Goal: Information Seeking & Learning: Learn about a topic

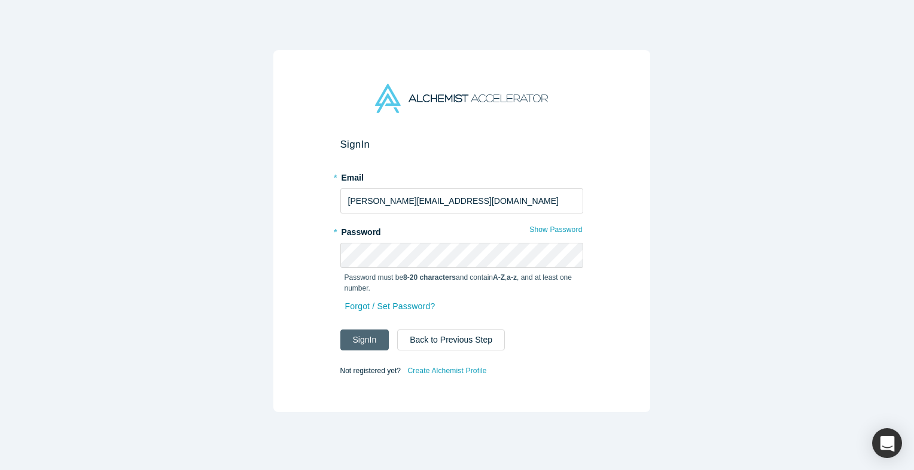
click at [360, 340] on button "Sign In" at bounding box center [364, 340] width 49 height 21
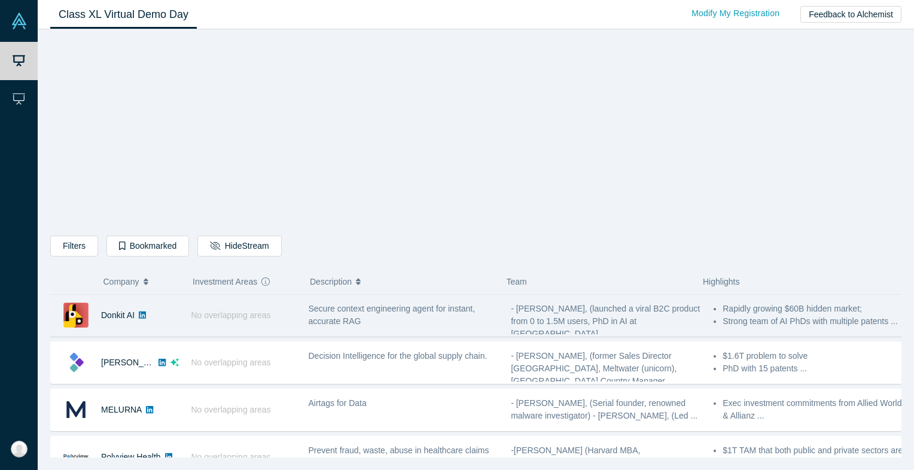
click at [235, 320] on div "No overlapping areas" at bounding box center [243, 315] width 117 height 41
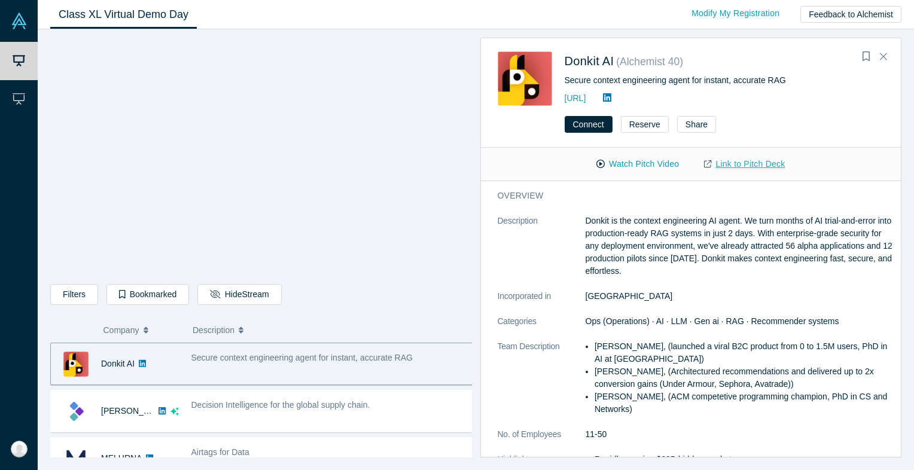
click at [757, 160] on link "Link to Pitch Deck" at bounding box center [745, 164] width 106 height 21
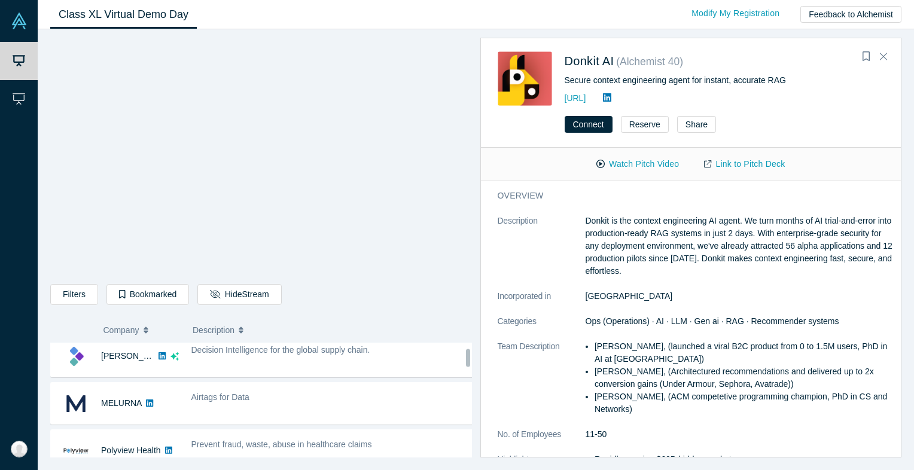
scroll to position [50, 0]
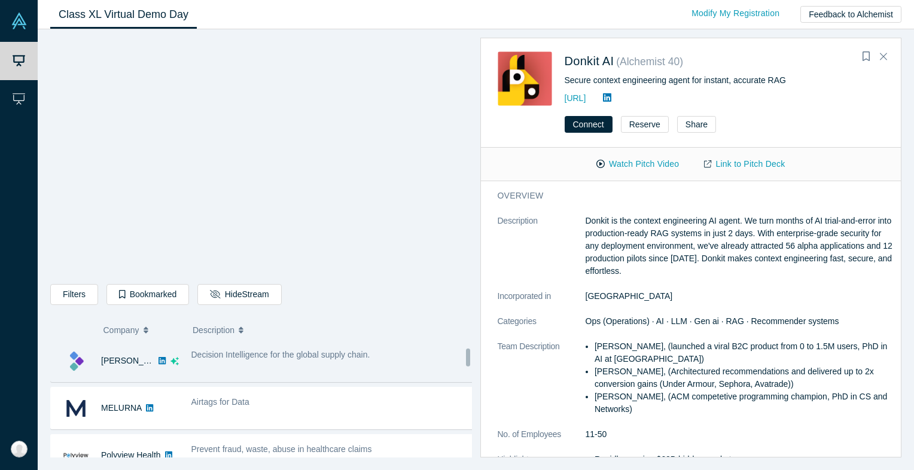
click at [309, 356] on span "Decision Intelligence for the global supply chain." at bounding box center [280, 355] width 179 height 10
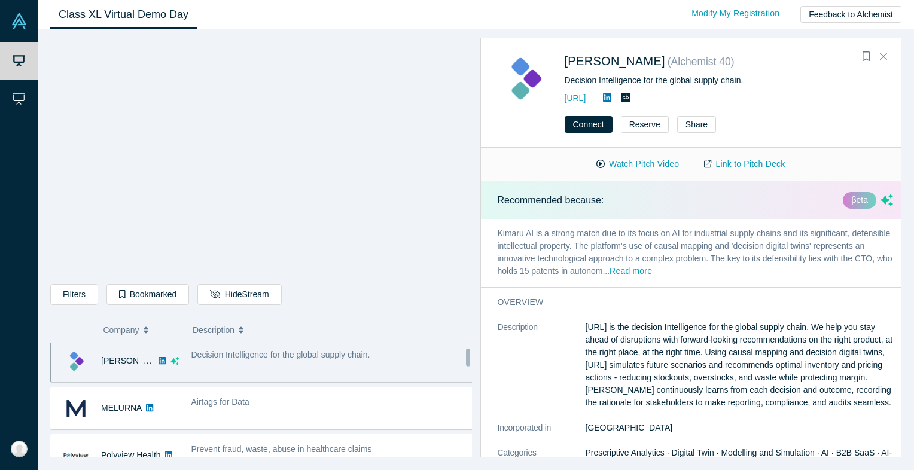
scroll to position [47, 0]
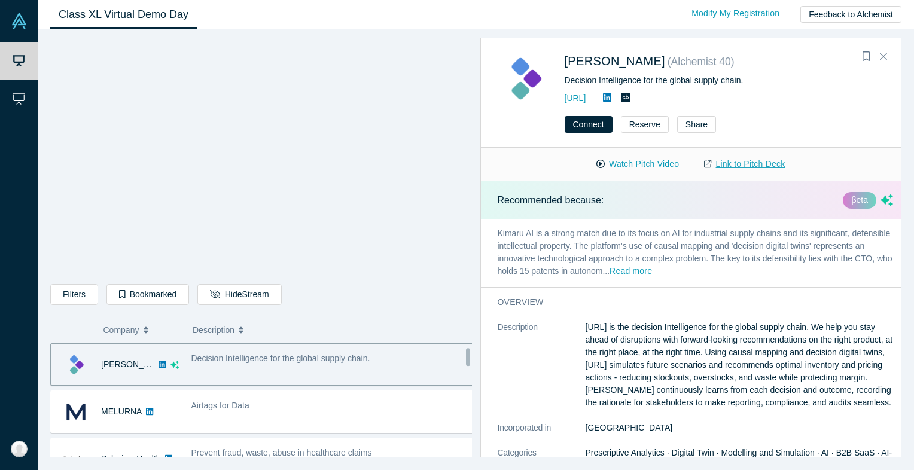
click at [740, 164] on link "Link to Pitch Deck" at bounding box center [745, 164] width 106 height 21
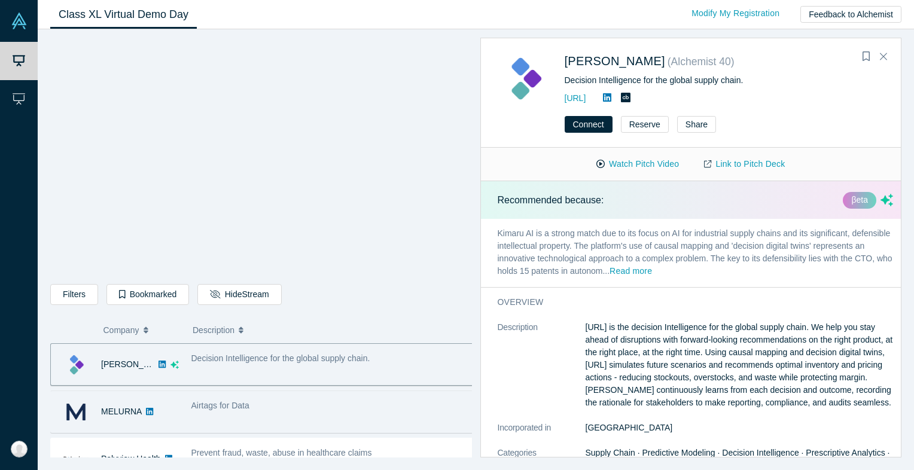
click at [233, 413] on div "Airtags for Data" at bounding box center [333, 412] width 296 height 38
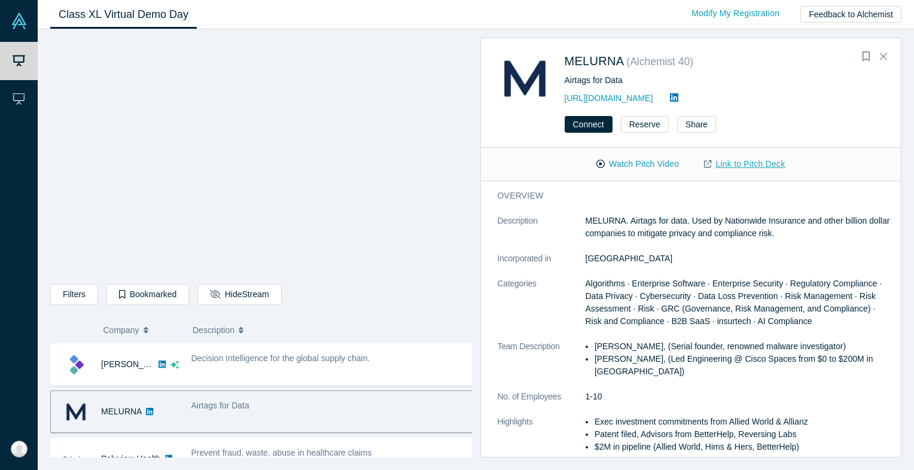
click at [736, 162] on link "Link to Pitch Deck" at bounding box center [745, 164] width 106 height 21
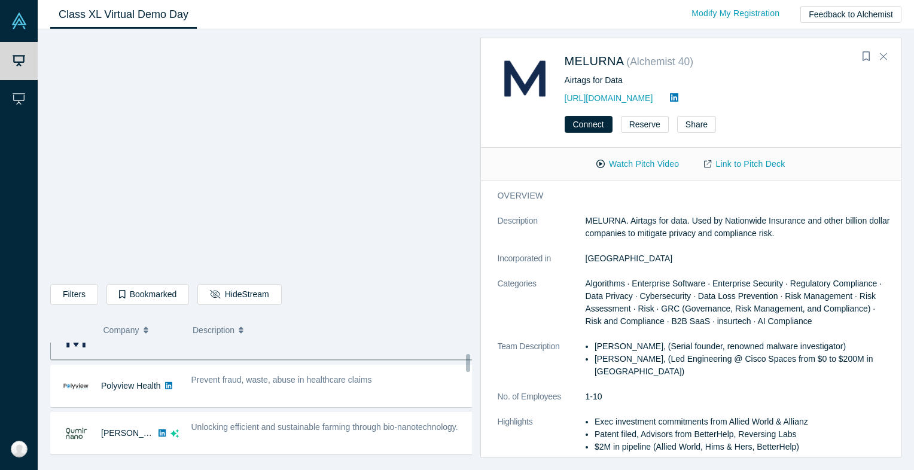
scroll to position [121, 0]
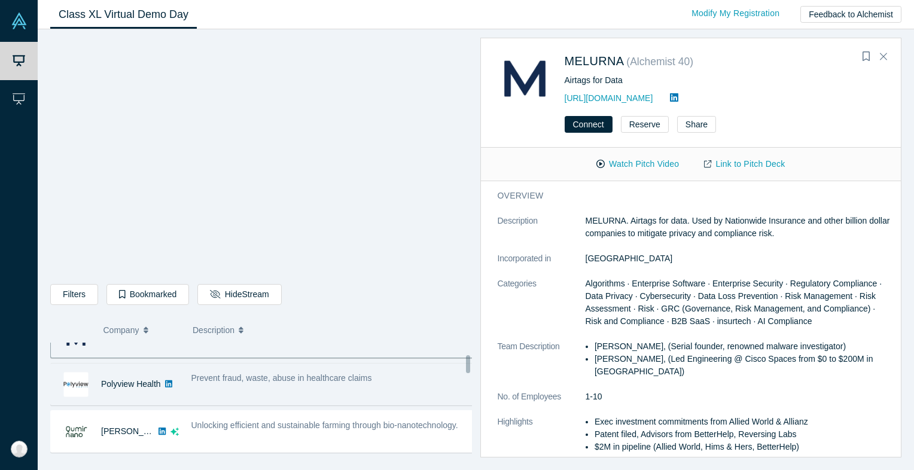
click at [309, 383] on div "Prevent fraud, waste, abuse in healthcare claims" at bounding box center [332, 378] width 283 height 13
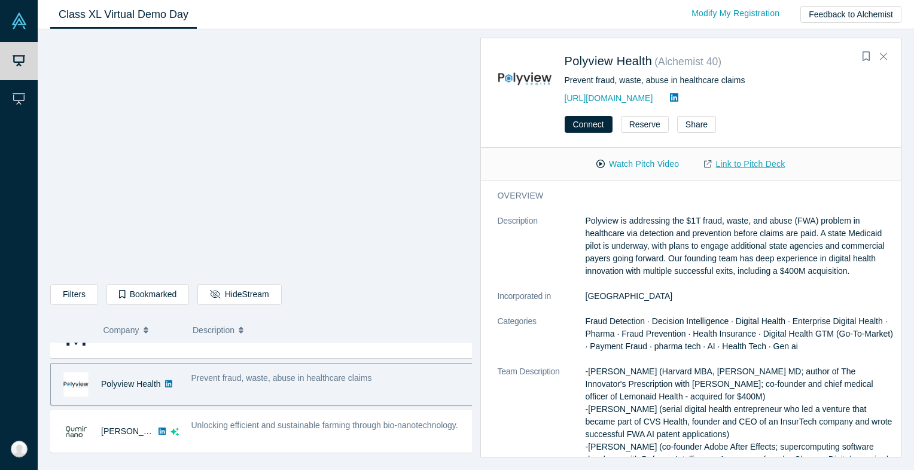
click at [739, 162] on link "Link to Pitch Deck" at bounding box center [745, 164] width 106 height 21
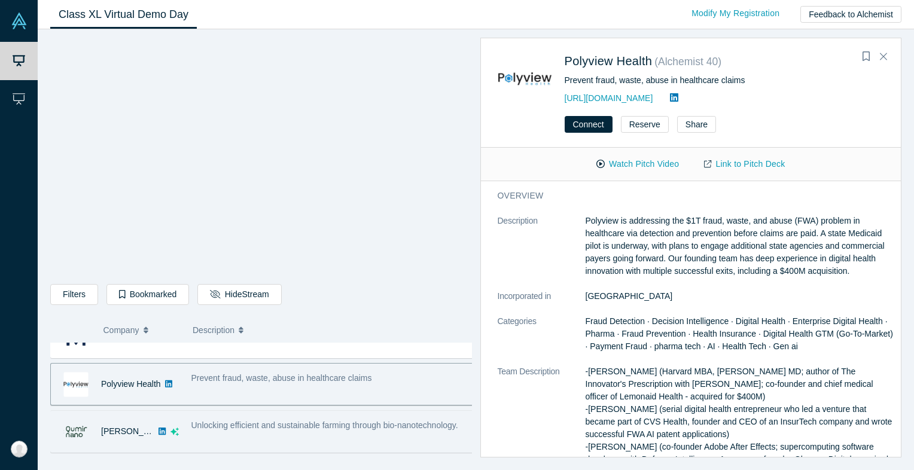
click at [323, 432] on div "Unlocking efficient and sustainable farming through bio-nanotechnology." at bounding box center [333, 432] width 296 height 38
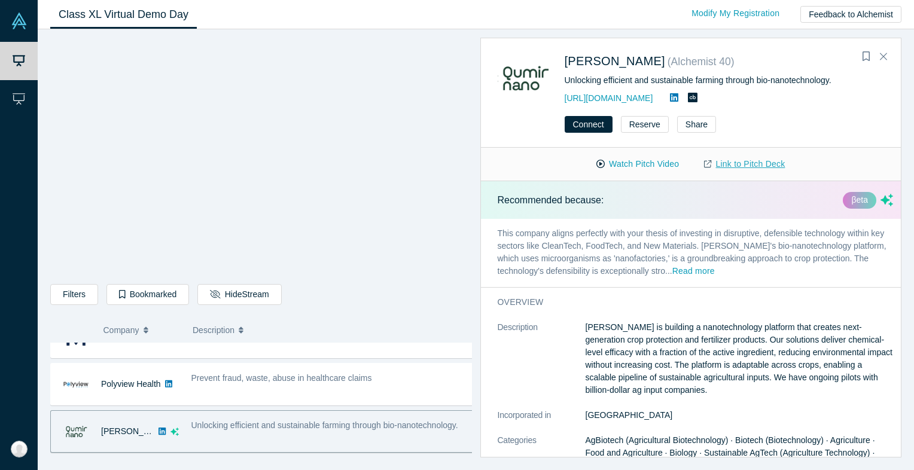
click at [766, 162] on link "Link to Pitch Deck" at bounding box center [745, 164] width 106 height 21
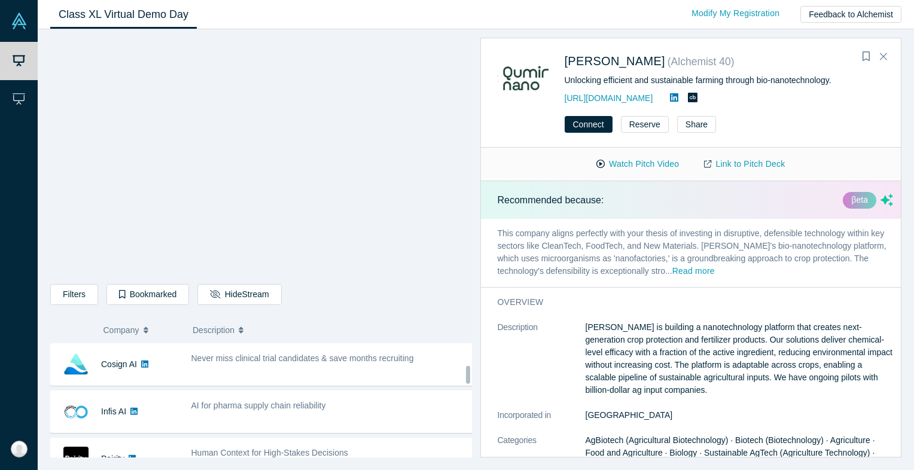
scroll to position [237, 0]
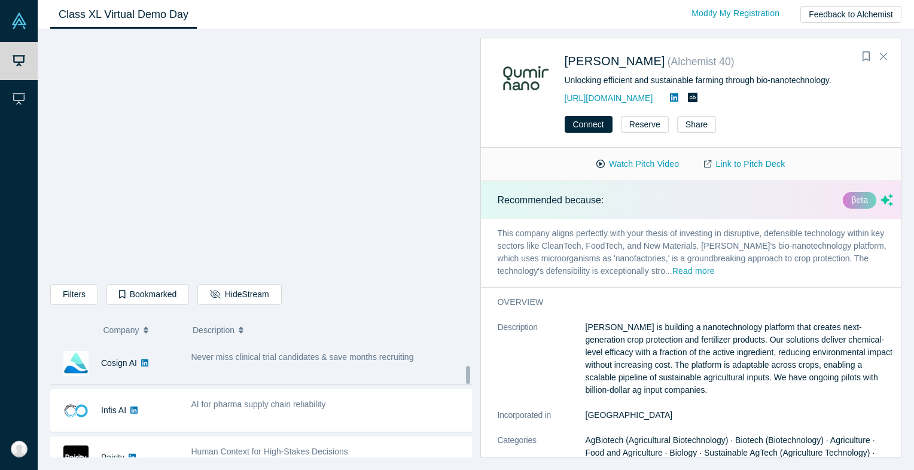
click at [291, 370] on div "Never miss clinical trial candidates & save months recruiting" at bounding box center [333, 364] width 296 height 38
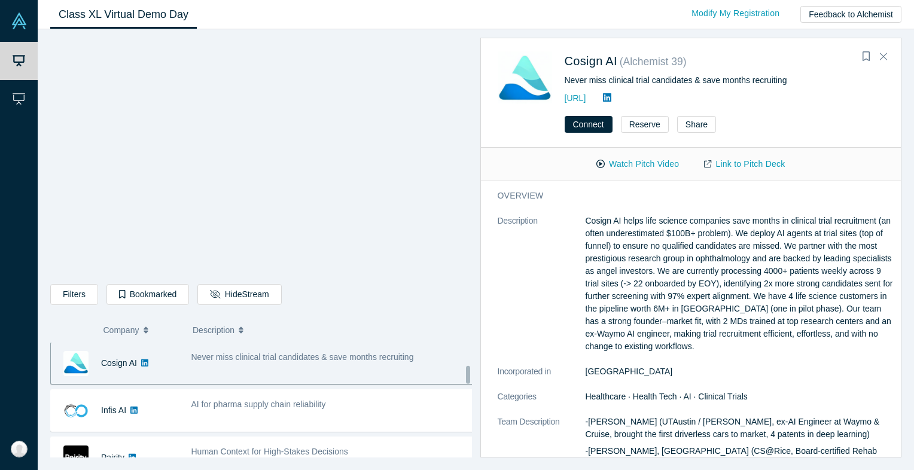
scroll to position [235, 0]
click at [757, 164] on link "Link to Pitch Deck" at bounding box center [745, 164] width 106 height 21
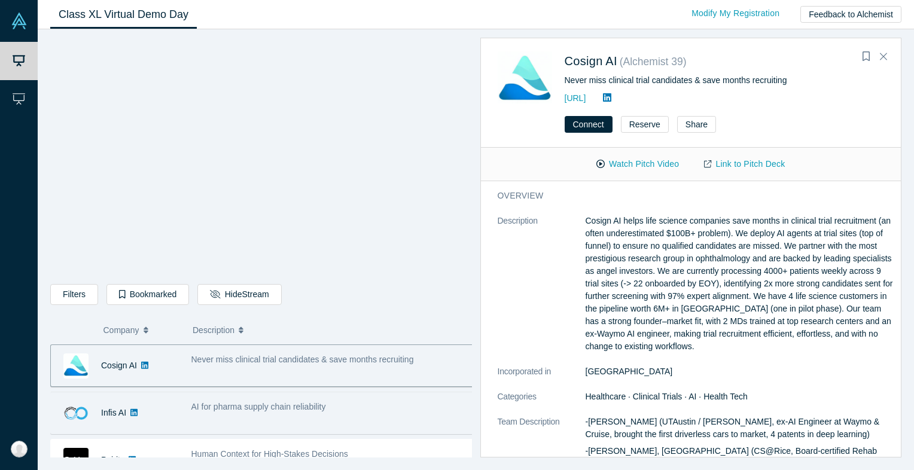
click at [272, 402] on span "AI for pharma supply chain reliability" at bounding box center [258, 407] width 135 height 10
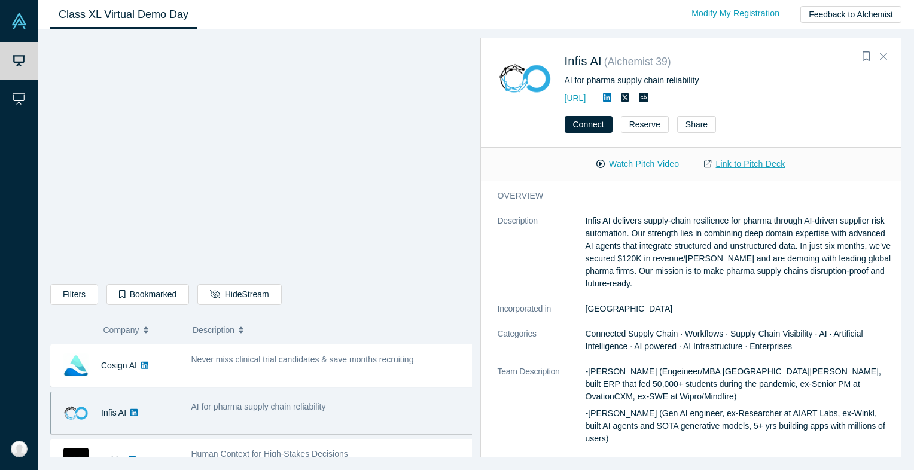
click at [743, 164] on link "Link to Pitch Deck" at bounding box center [745, 164] width 106 height 21
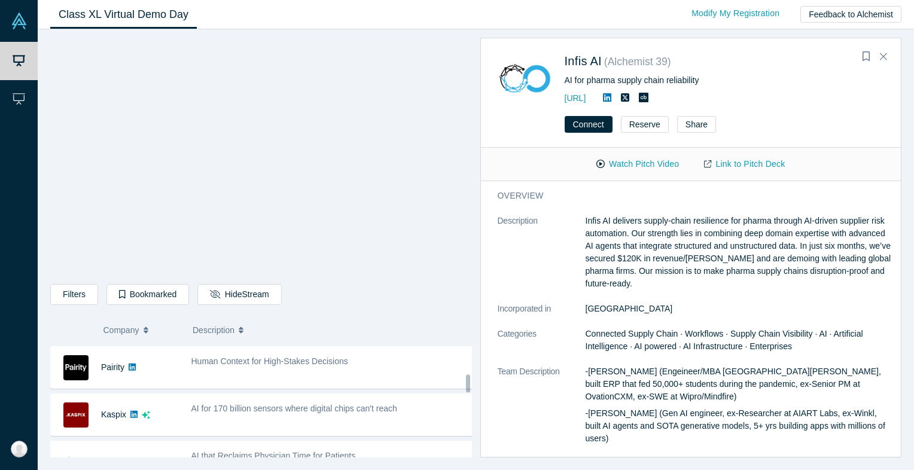
scroll to position [328, 0]
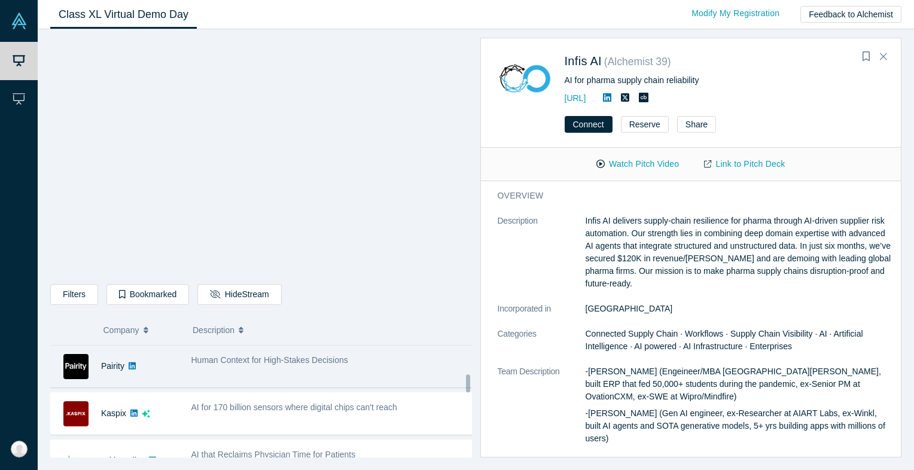
click at [277, 361] on span "Human Context for High-Stakes Decisions" at bounding box center [269, 360] width 157 height 10
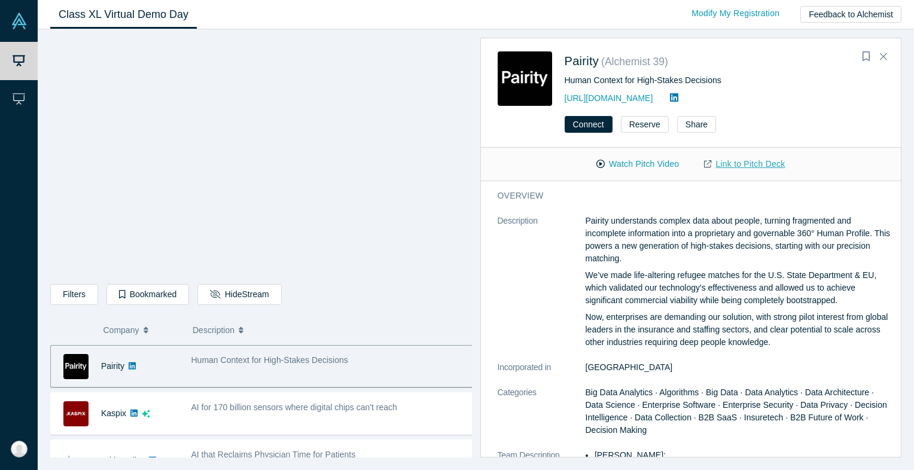
click at [756, 166] on link "Link to Pitch Deck" at bounding box center [745, 164] width 106 height 21
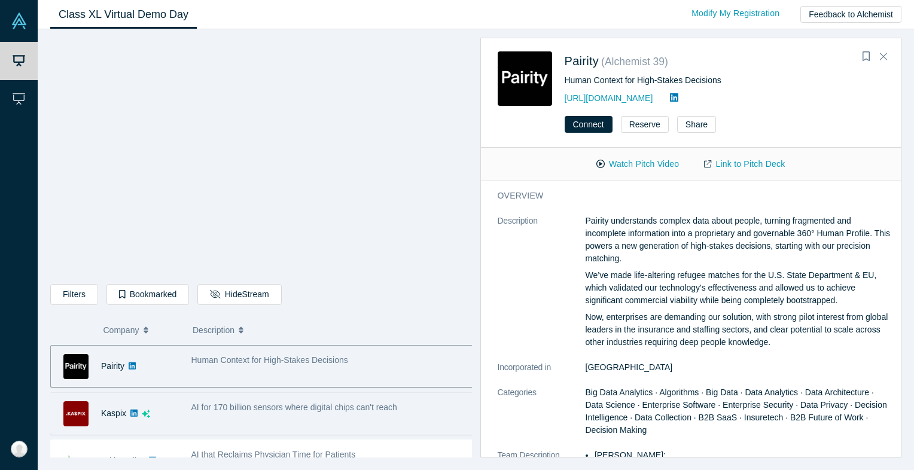
click at [229, 397] on div "AI for 170 billion sensors where digital chips can't reach" at bounding box center [333, 414] width 296 height 38
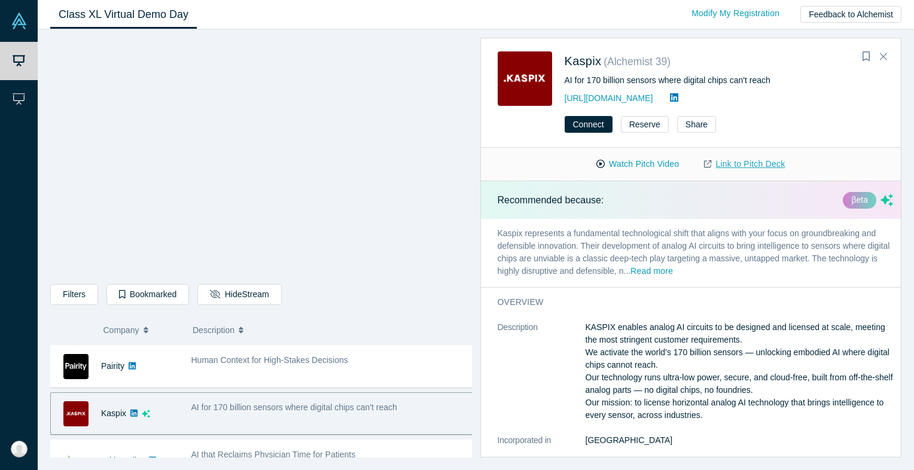
click at [763, 163] on link "Link to Pitch Deck" at bounding box center [745, 164] width 106 height 21
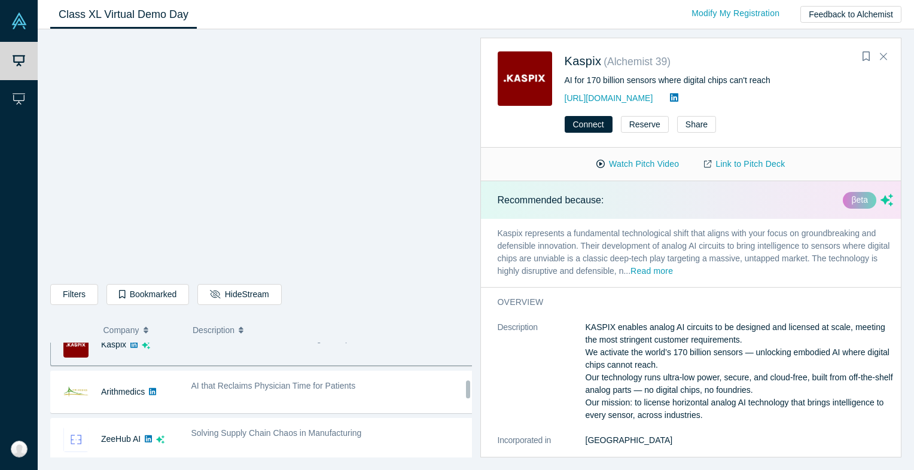
scroll to position [401, 0]
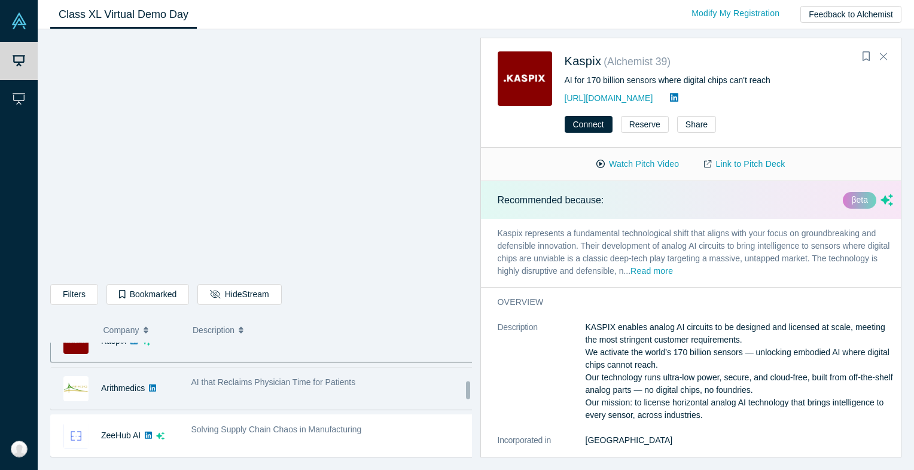
click at [261, 394] on div "AI that Reclaims Physician Time for Patients" at bounding box center [333, 389] width 296 height 38
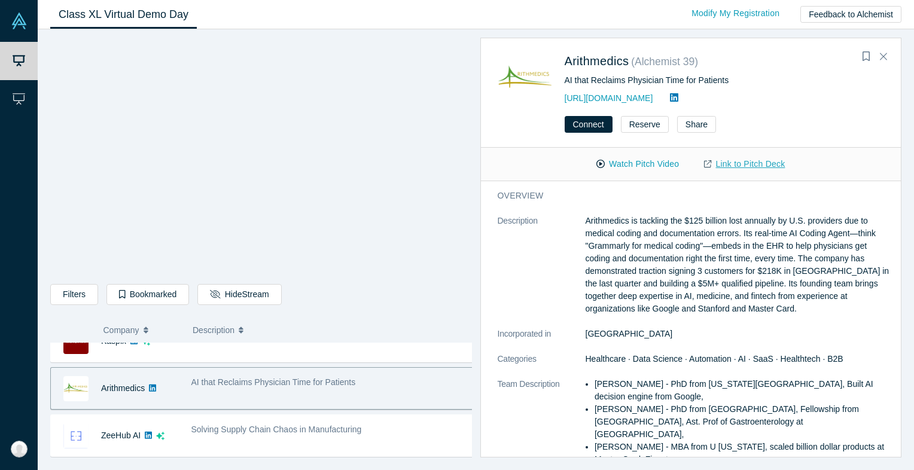
click at [736, 162] on link "Link to Pitch Deck" at bounding box center [745, 164] width 106 height 21
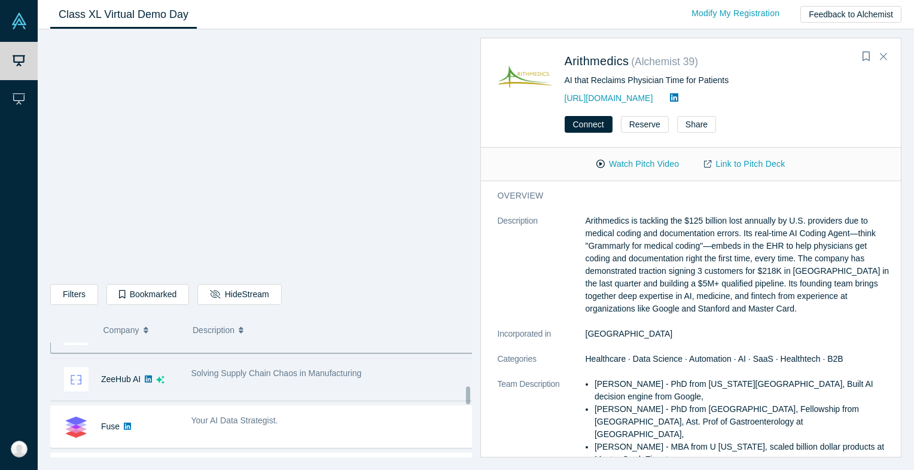
scroll to position [458, 0]
click at [302, 370] on span "Solving Supply Chain Chaos in Manufacturing" at bounding box center [276, 373] width 170 height 10
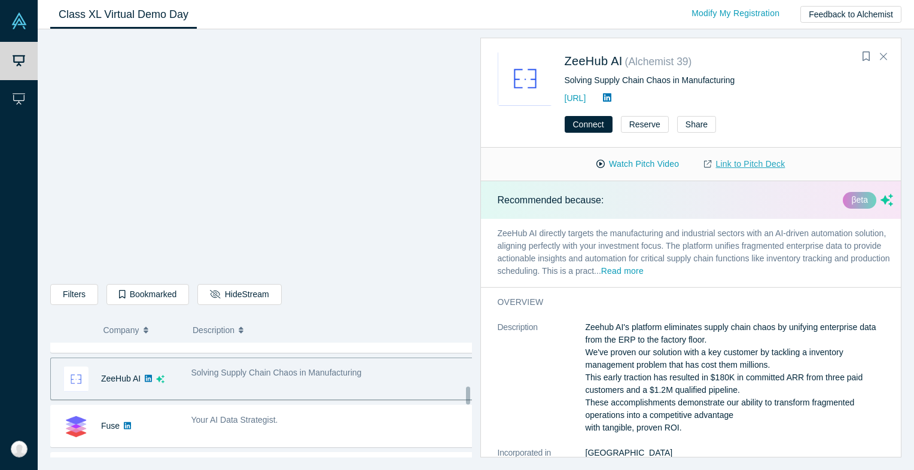
click at [765, 162] on link "Link to Pitch Deck" at bounding box center [745, 164] width 106 height 21
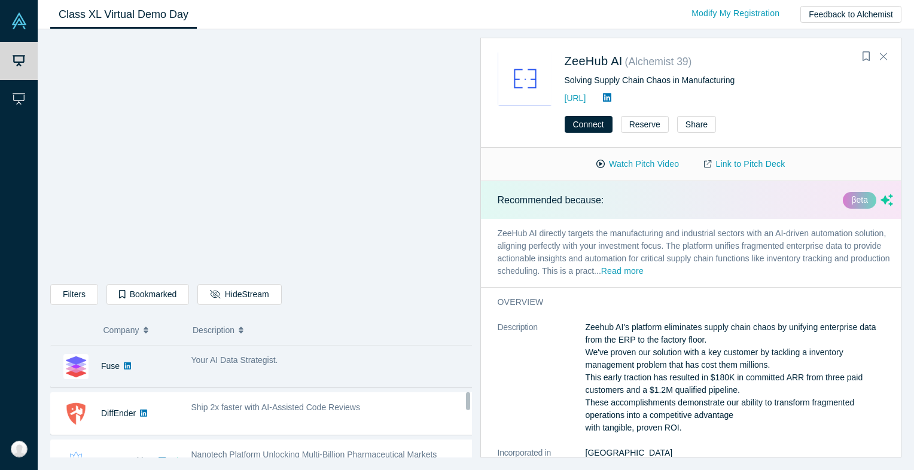
click at [206, 372] on div "Your AI Data Strategist." at bounding box center [333, 367] width 296 height 38
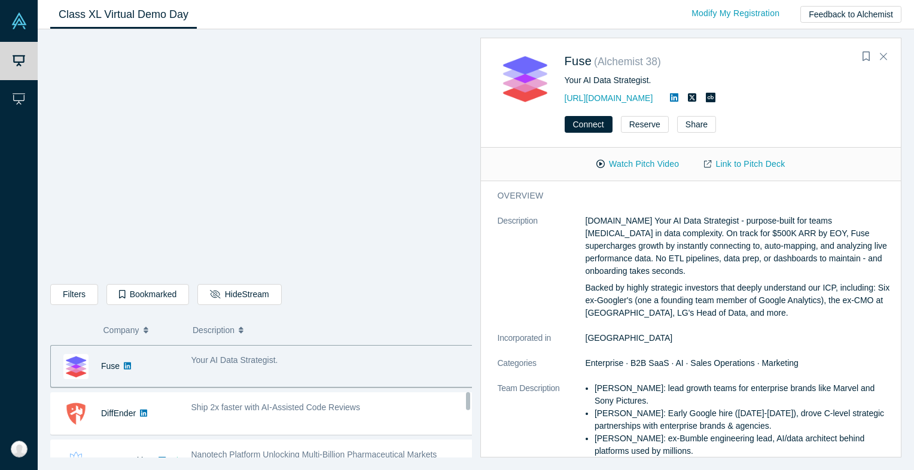
scroll to position [517, 0]
click at [749, 166] on link "Link to Pitch Deck" at bounding box center [745, 164] width 106 height 21
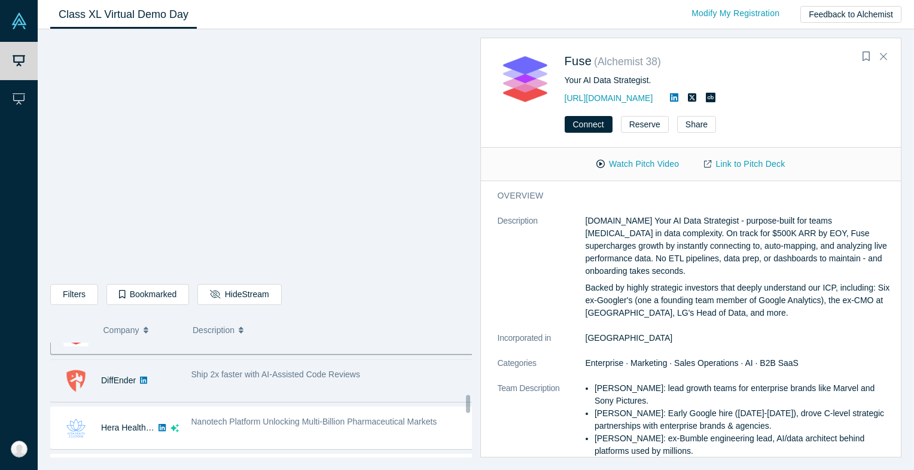
scroll to position [553, 0]
click at [289, 370] on span "Ship 2x faster with AI-Assisted Code Reviews" at bounding box center [275, 372] width 169 height 10
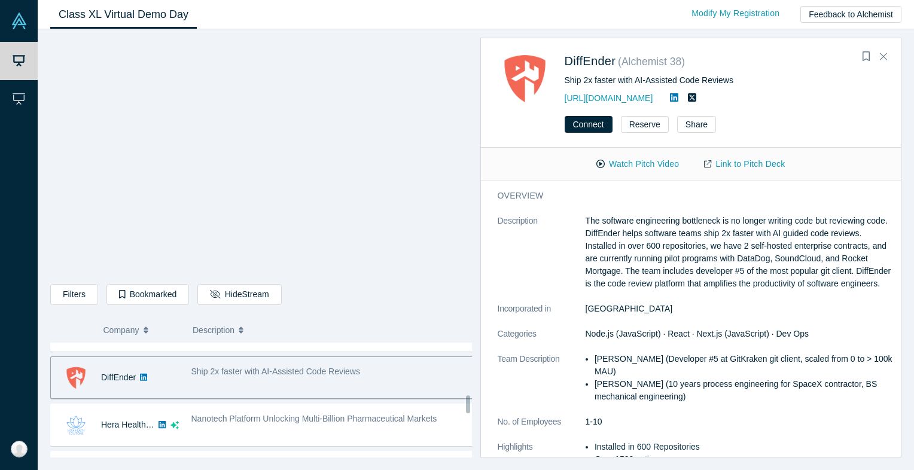
click at [749, 164] on link "Link to Pitch Deck" at bounding box center [745, 164] width 106 height 21
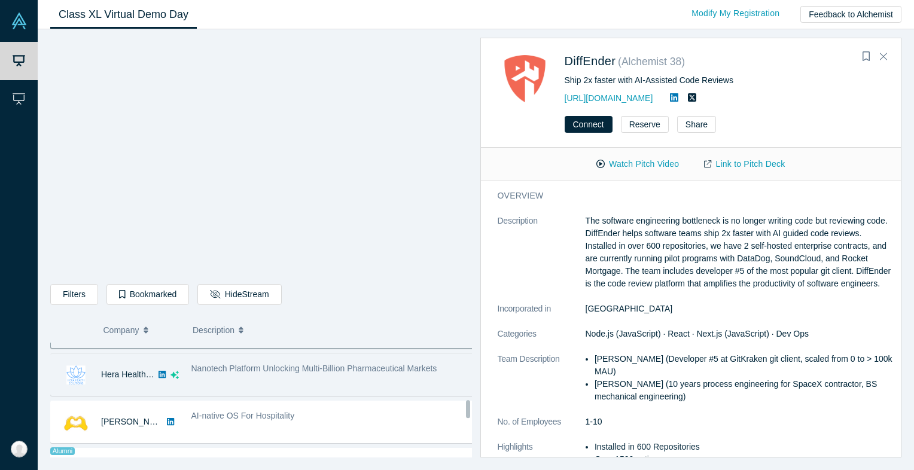
scroll to position [605, 0]
click at [233, 373] on div "Nanotech Platform Unlocking Multi-Billion Pharmaceutical Markets" at bounding box center [333, 373] width 296 height 38
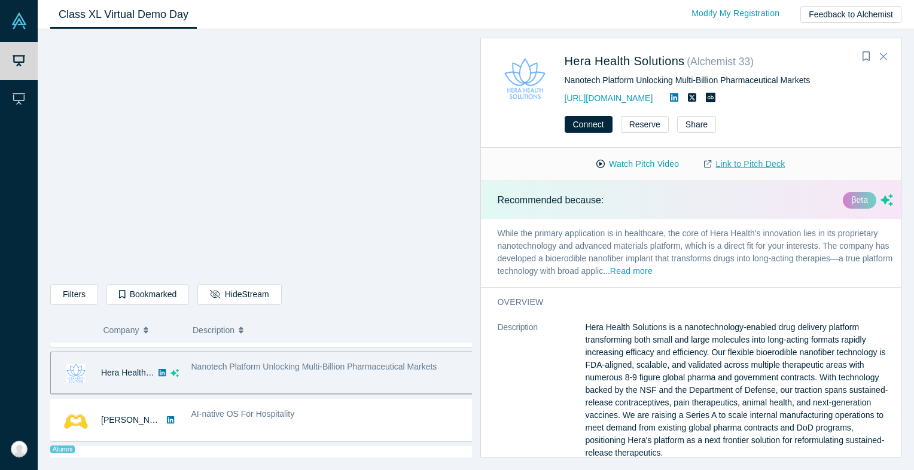
click at [716, 162] on link "Link to Pitch Deck" at bounding box center [745, 164] width 106 height 21
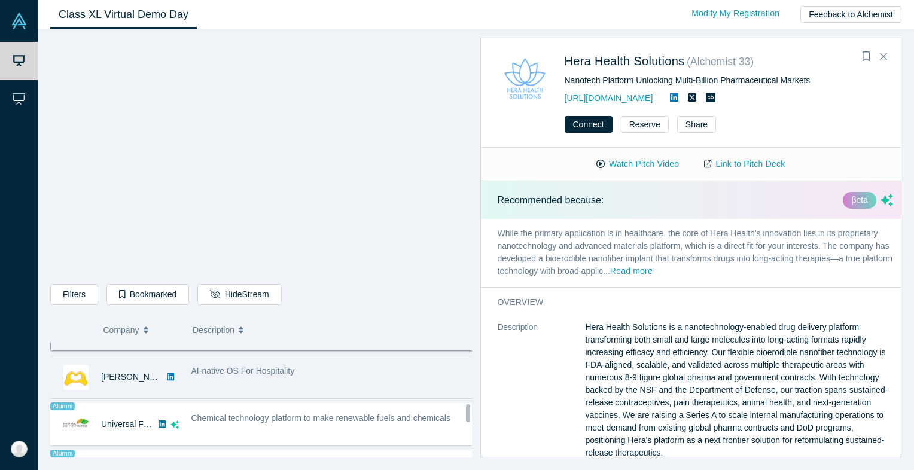
scroll to position [649, 0]
click at [267, 377] on div "AI-native OS For Hospitality" at bounding box center [333, 377] width 296 height 38
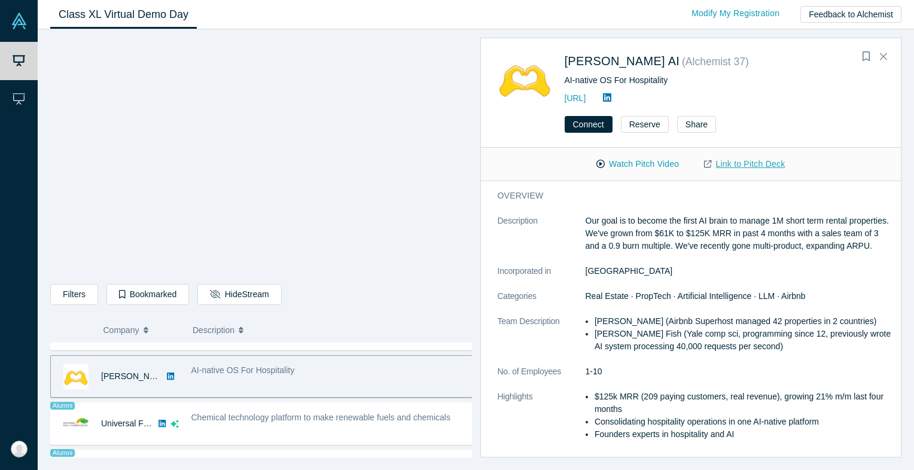
click at [736, 172] on link "Link to Pitch Deck" at bounding box center [745, 164] width 106 height 21
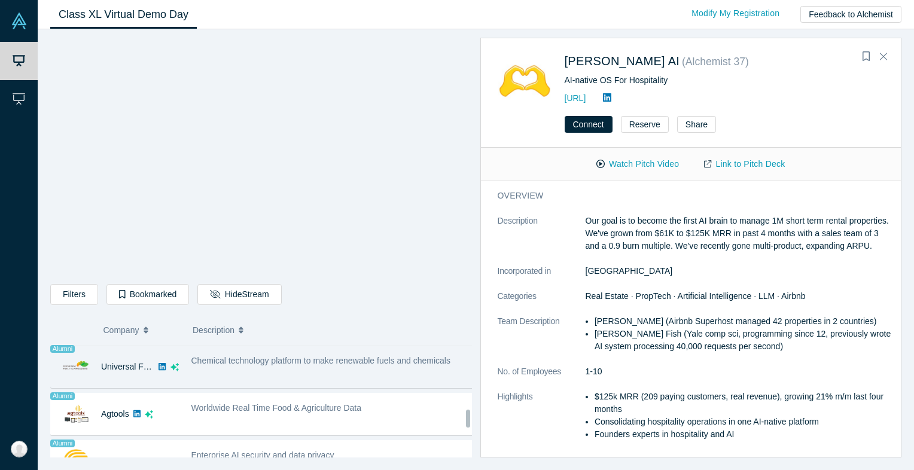
click at [225, 358] on span "Chemical technology platform to make renewable fuels and chemicals" at bounding box center [320, 361] width 259 height 10
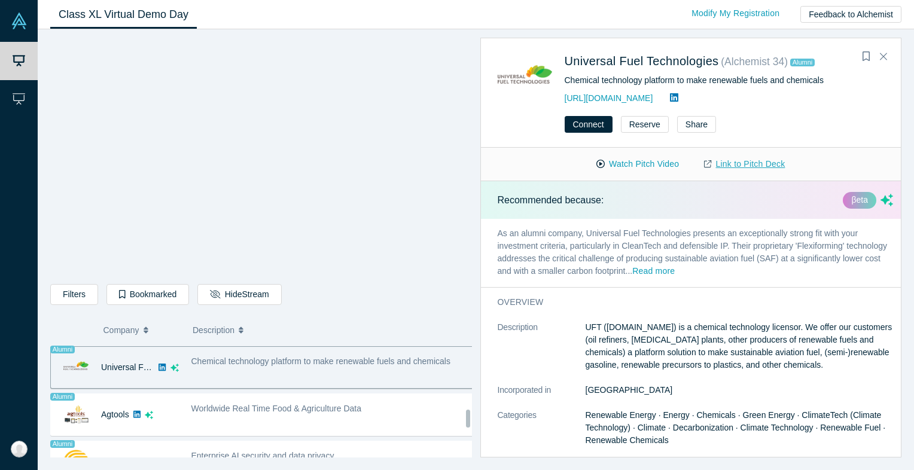
drag, startPoint x: 727, startPoint y: 145, endPoint x: 762, endPoint y: 164, distance: 38.8
click at [762, 164] on link "Link to Pitch Deck" at bounding box center [745, 164] width 106 height 21
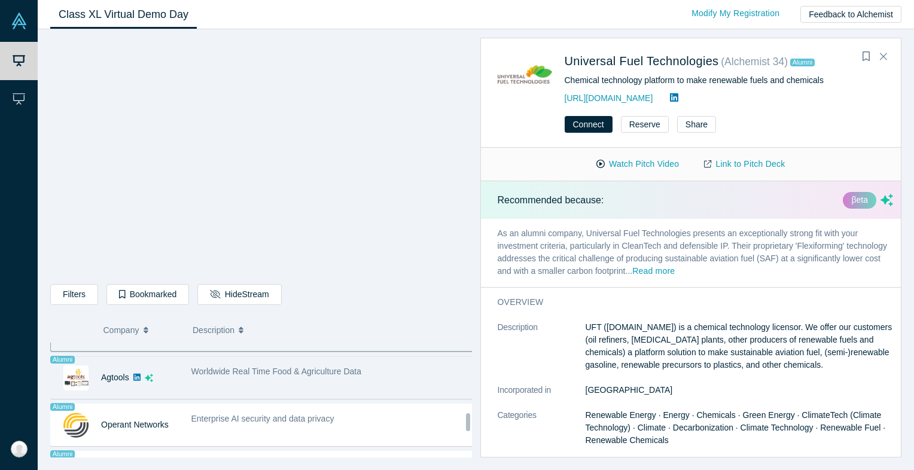
scroll to position [744, 0]
click at [244, 379] on div "Worldwide Real Time Food & Agriculture Data" at bounding box center [333, 376] width 296 height 38
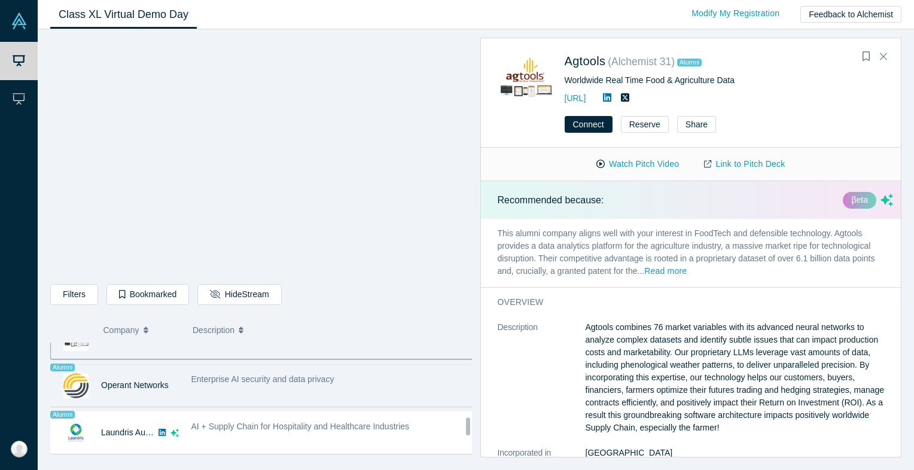
scroll to position [793, 0]
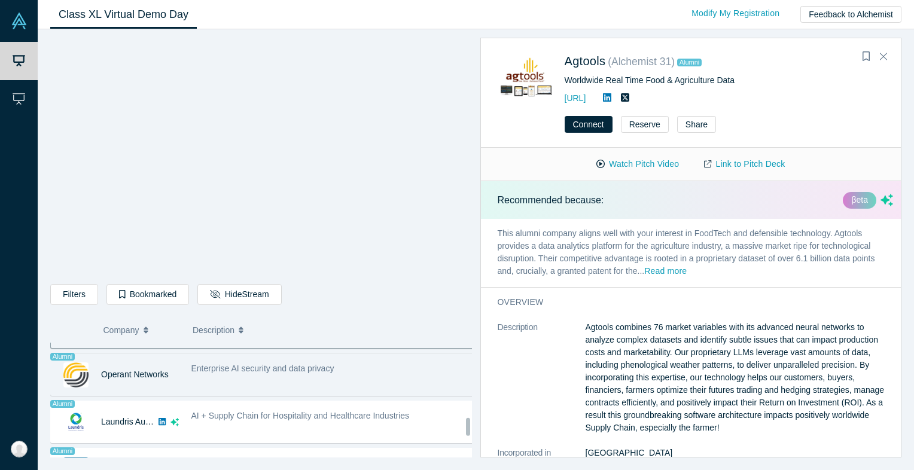
click at [263, 370] on div "Enterprise AI security and data privacy" at bounding box center [333, 375] width 296 height 38
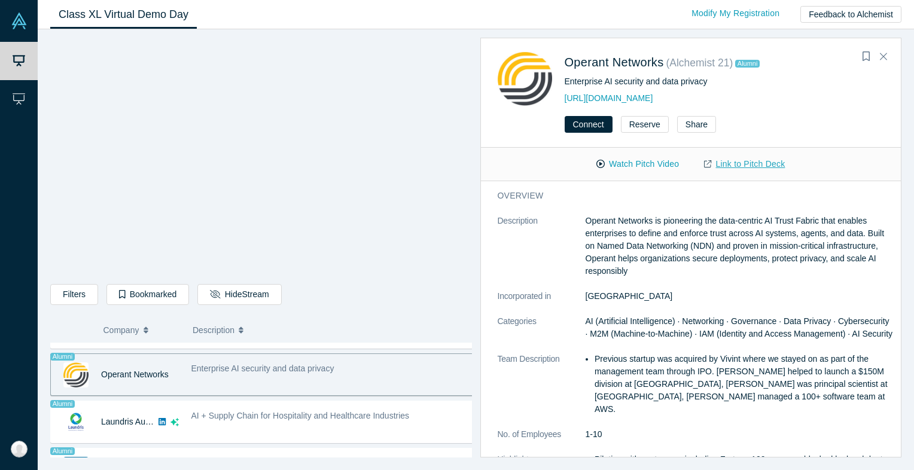
click at [744, 165] on link "Link to Pitch Deck" at bounding box center [745, 164] width 106 height 21
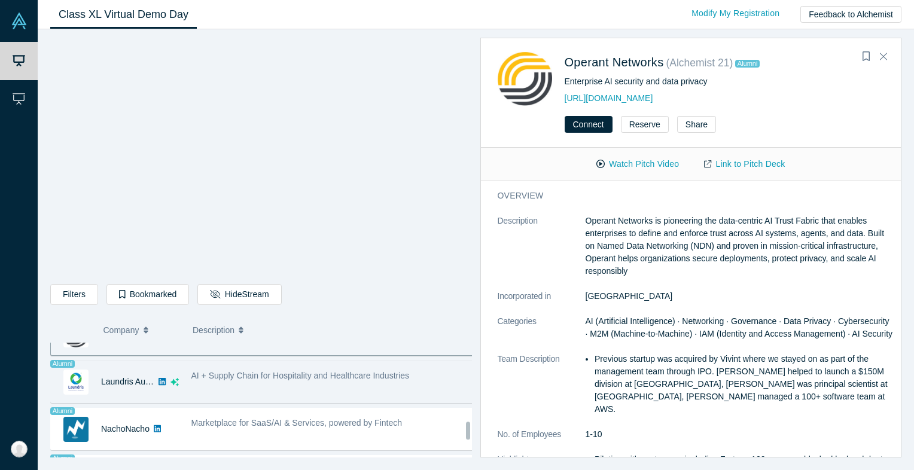
scroll to position [842, 0]
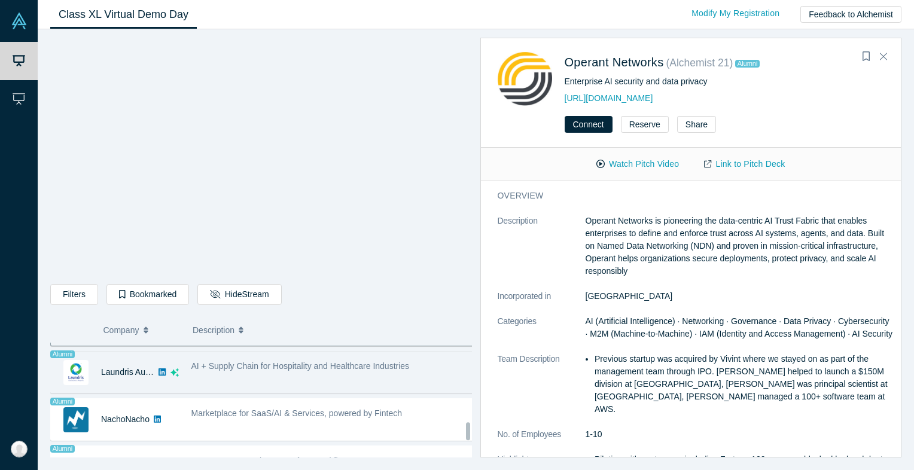
click at [288, 365] on span "AI + Supply Chain for Hospitality and Healthcare Industries" at bounding box center [300, 366] width 218 height 10
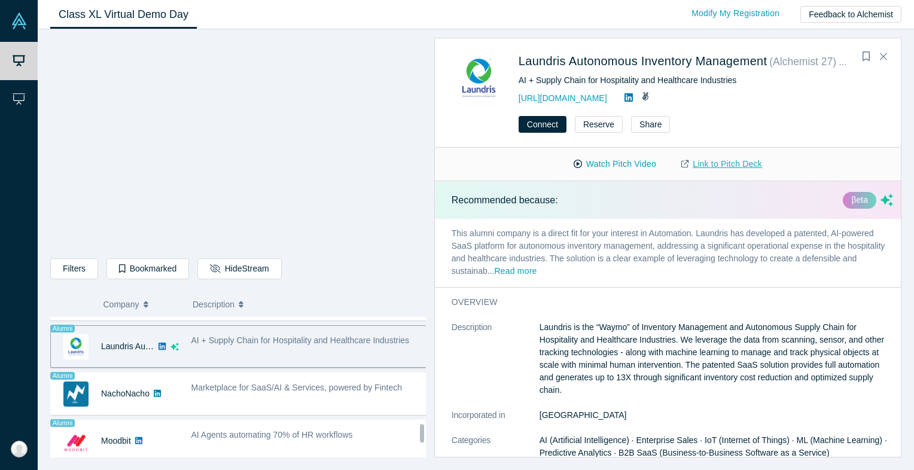
click at [721, 165] on link "Link to Pitch Deck" at bounding box center [722, 164] width 106 height 21
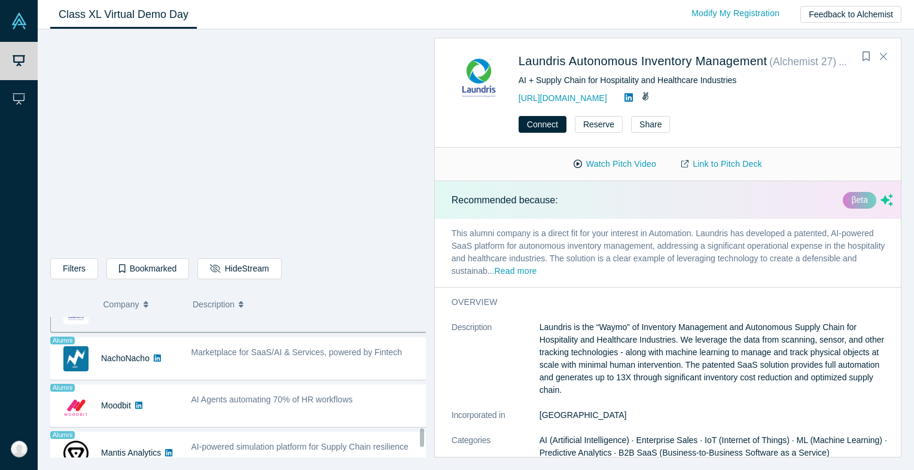
scroll to position [883, 0]
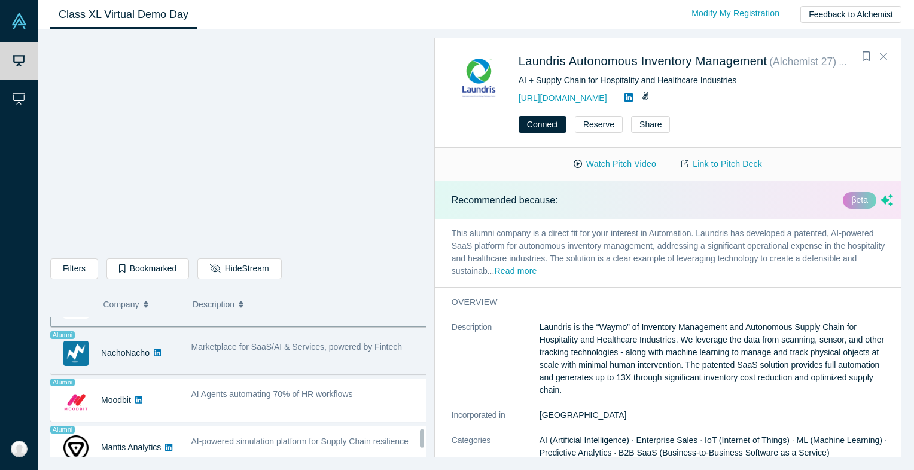
click at [240, 351] on div "Marketplace for SaaS/AI & Services, powered by Fintech" at bounding box center [309, 353] width 249 height 38
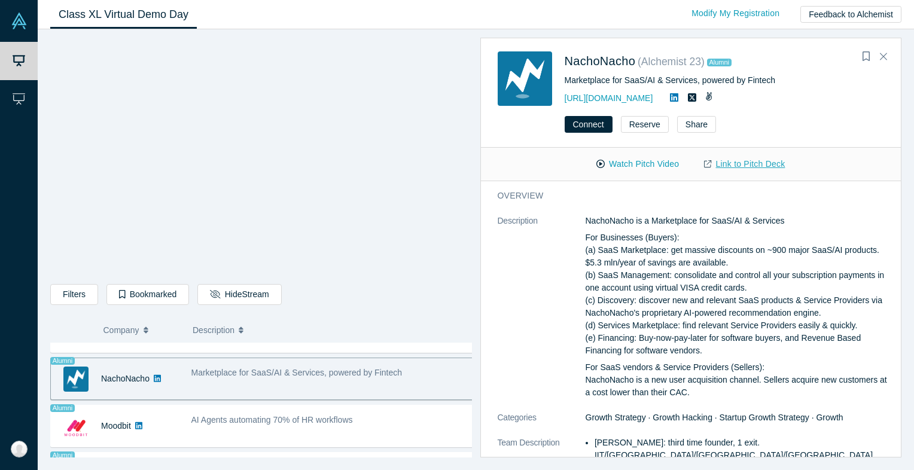
click at [755, 162] on link "Link to Pitch Deck" at bounding box center [745, 164] width 106 height 21
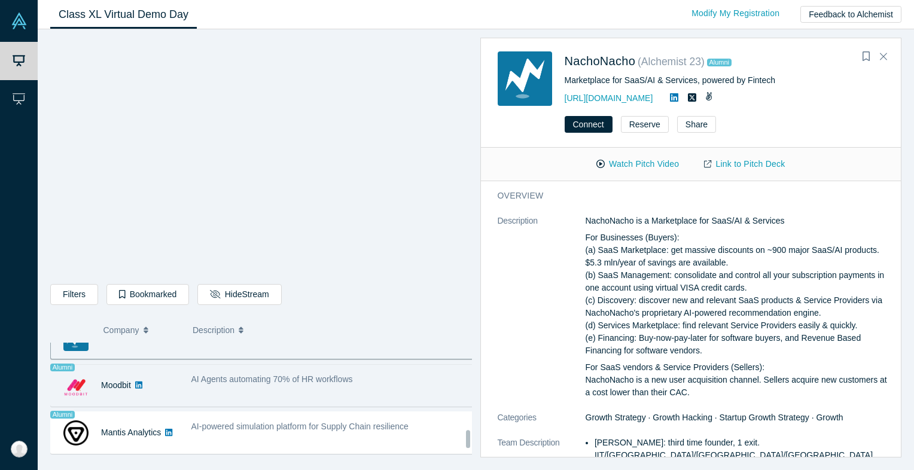
scroll to position [928, 0]
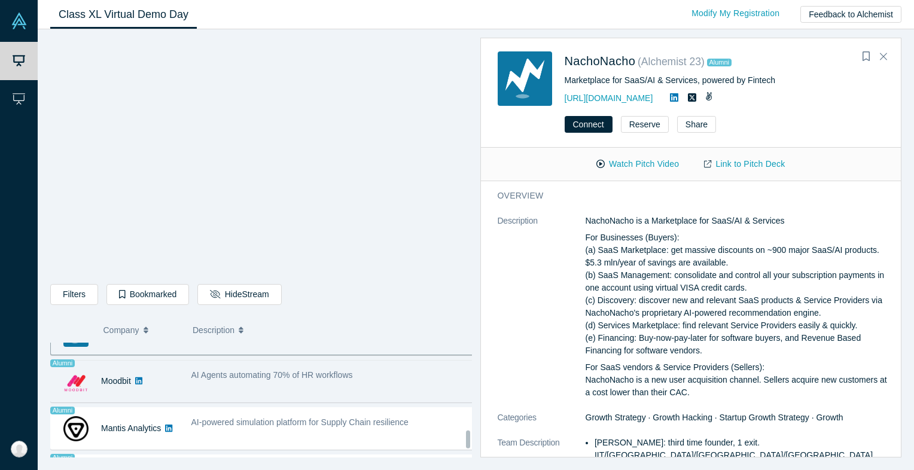
click at [261, 385] on div "AI Agents automating 70% of HR workflows" at bounding box center [333, 382] width 296 height 38
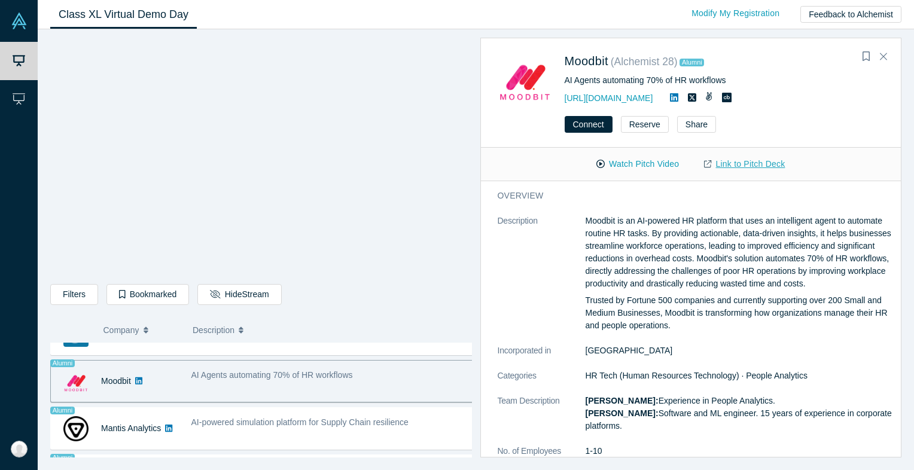
click at [737, 170] on link "Link to Pitch Deck" at bounding box center [745, 164] width 106 height 21
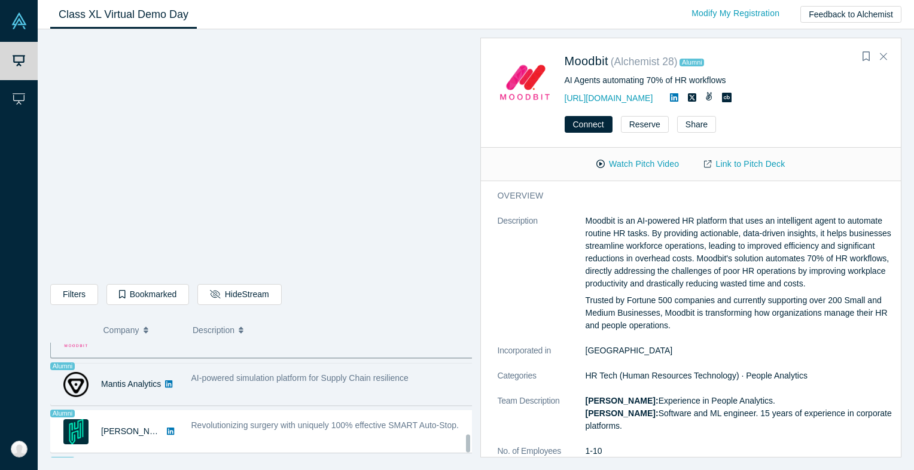
scroll to position [973, 0]
click at [258, 389] on div "AI-powered simulation platform for Supply Chain resilience" at bounding box center [333, 383] width 296 height 38
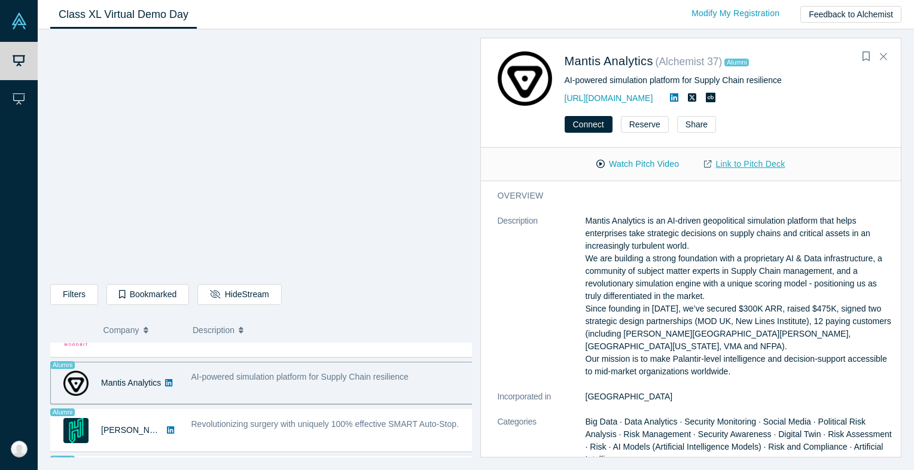
click at [735, 164] on link "Link to Pitch Deck" at bounding box center [745, 164] width 106 height 21
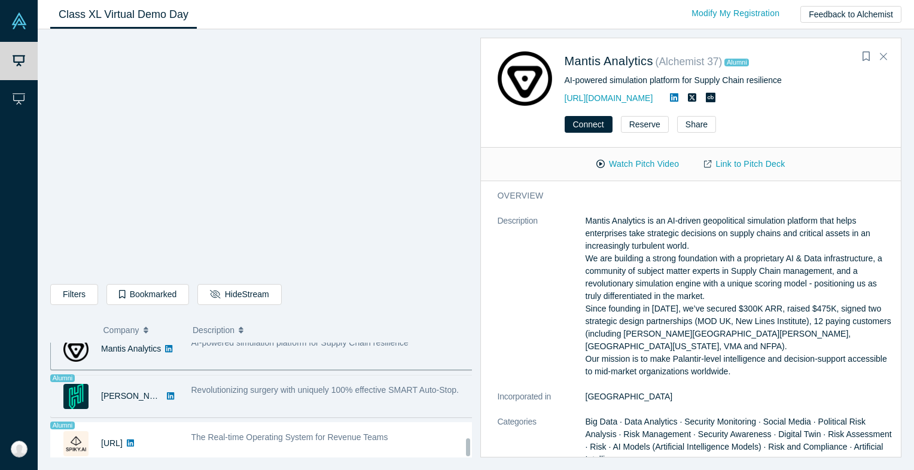
scroll to position [1013, 0]
click at [235, 401] on div "Revolutionizing surgery with uniquely 100% effective SMART Auto-Stop." at bounding box center [333, 394] width 296 height 38
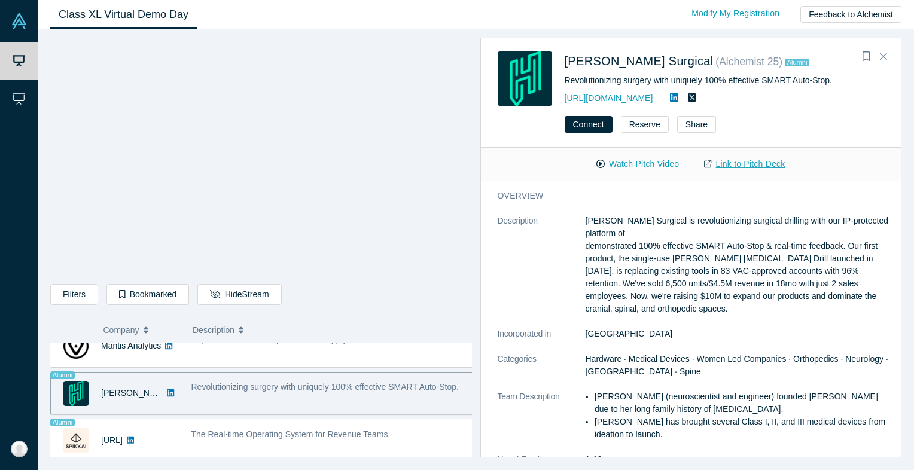
click at [750, 165] on link "Link to Pitch Deck" at bounding box center [745, 164] width 106 height 21
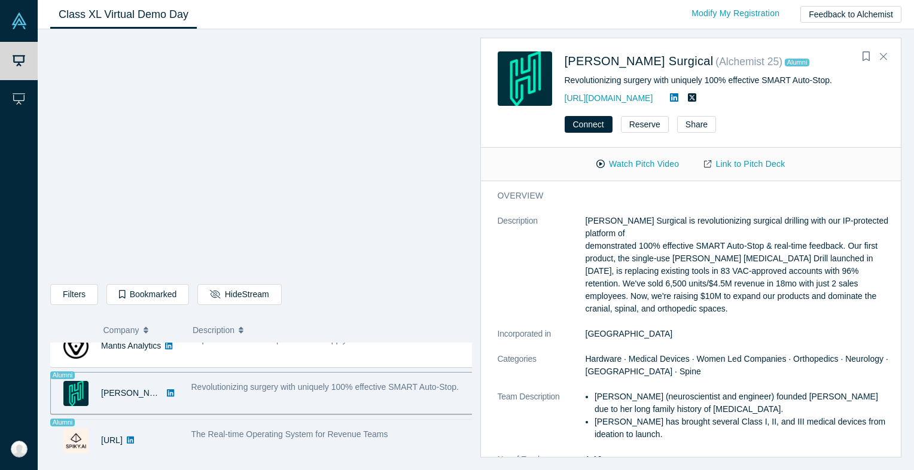
click at [264, 436] on div "The Real-time Operating System for Revenue Teams" at bounding box center [333, 441] width 296 height 38
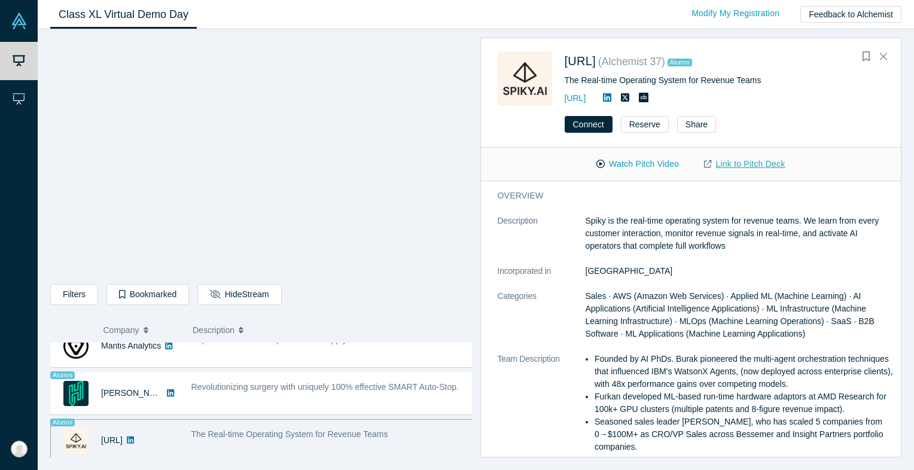
click at [754, 157] on link "Link to Pitch Deck" at bounding box center [745, 164] width 106 height 21
